Goal: Check status: Check status

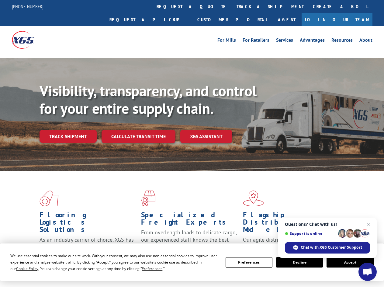
click at [192, 143] on div "Visibility, transparency, and control for your entire supply chain. Track shipm…" at bounding box center [212, 124] width 344 height 85
click at [21, 268] on span "Cookie Policy" at bounding box center [27, 268] width 22 height 5
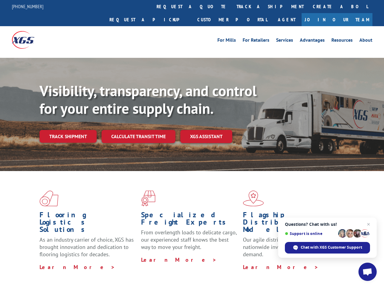
click at [146, 268] on div "Flooring Logistics Solutions As an industry carrier of choice, XGS has brought …" at bounding box center [192, 232] width 384 height 122
click at [249, 262] on div "Flooring Logistics Solutions As an industry carrier of choice, XGS has brought …" at bounding box center [192, 230] width 384 height 119
click at [299, 262] on div "Flooring Logistics Solutions As an industry carrier of choice, XGS has brought …" at bounding box center [192, 230] width 384 height 119
click at [350, 262] on div "Flooring Logistics Solutions As an industry carrier of choice, XGS has brought …" at bounding box center [192, 230] width 384 height 119
click at [192, 143] on div "Visibility, transparency, and control for your entire supply chain. Track shipm…" at bounding box center [212, 124] width 344 height 85
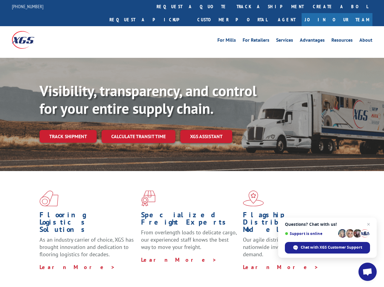
click at [232, 6] on link "track a shipment" at bounding box center [270, 6] width 76 height 13
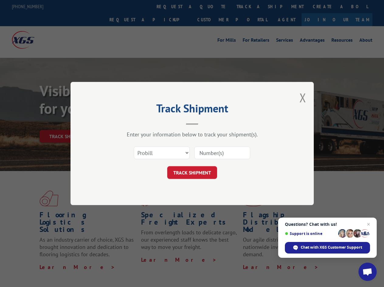
click at [212, 6] on div "Track Shipment Enter your information below to track your shipment(s). Select c…" at bounding box center [192, 143] width 384 height 287
click at [250, 6] on div "Track Shipment Enter your information below to track your shipment(s). Select c…" at bounding box center [192, 143] width 384 height 287
